Goal: Find specific page/section: Find specific page/section

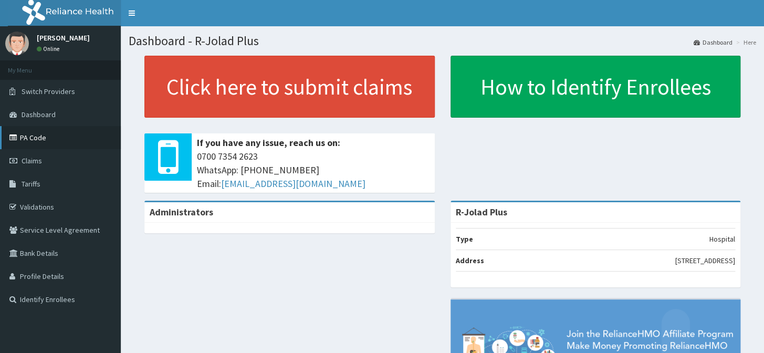
click at [31, 139] on link "PA Code" at bounding box center [60, 137] width 121 height 23
click at [61, 138] on link "PA Code" at bounding box center [60, 137] width 121 height 23
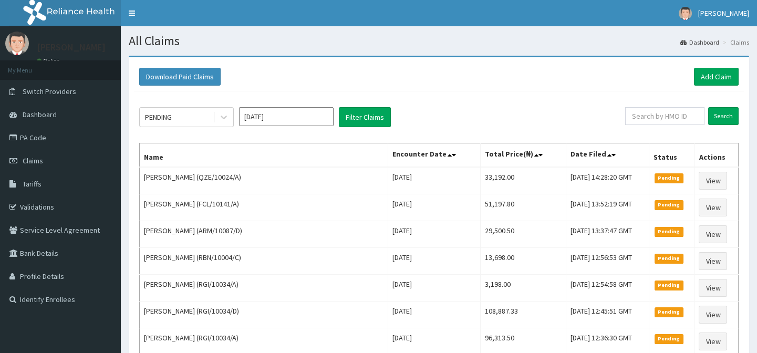
click at [60, 144] on link "PA Code" at bounding box center [60, 137] width 121 height 23
